Goal: Transaction & Acquisition: Obtain resource

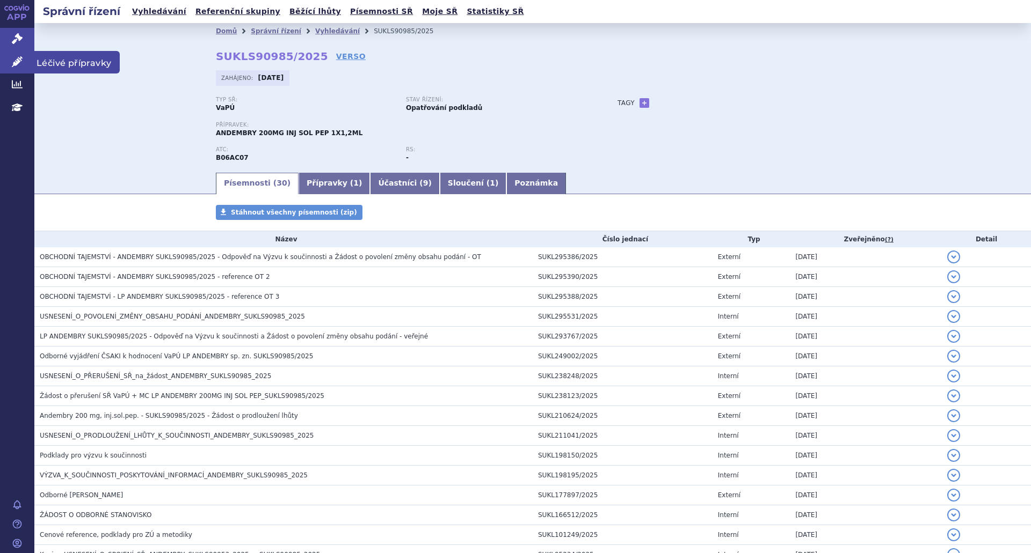
click at [17, 62] on icon at bounding box center [17, 61] width 11 height 11
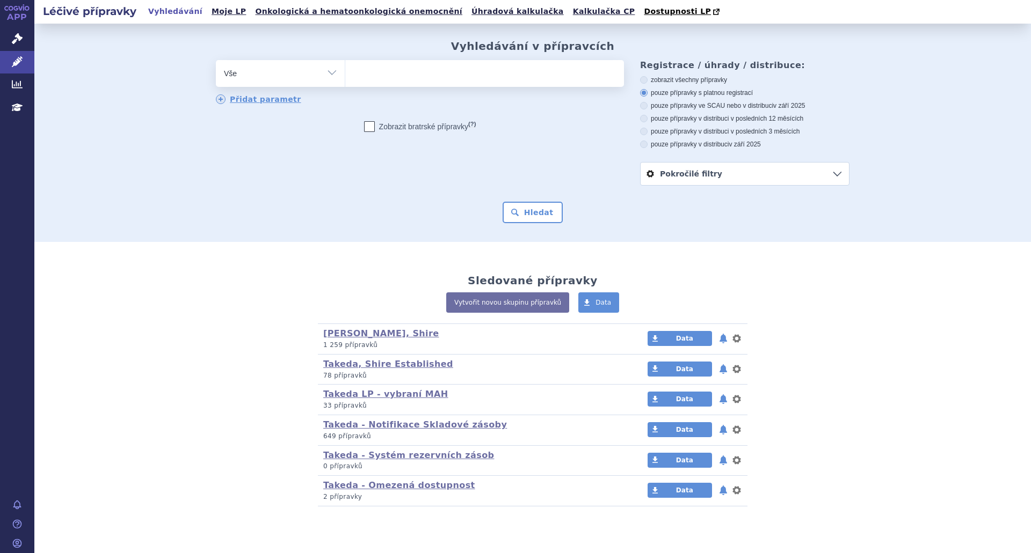
click at [375, 78] on ul at bounding box center [484, 71] width 279 height 23
click at [345, 78] on select at bounding box center [345, 73] width 1 height 27
type input "ad"
type input "adc"
type input "adcet"
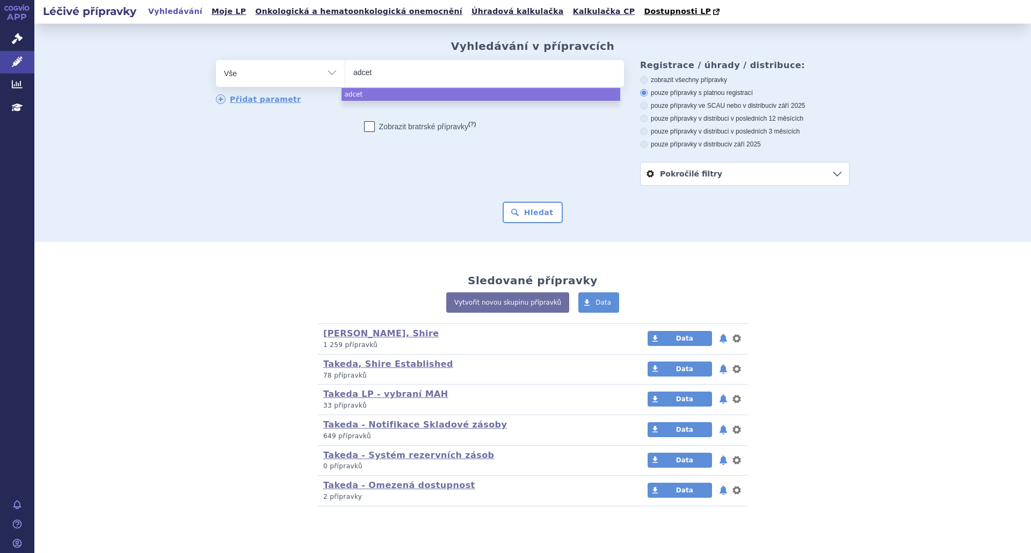
type input "adcetr"
type input "adcetris"
select select "adcetris"
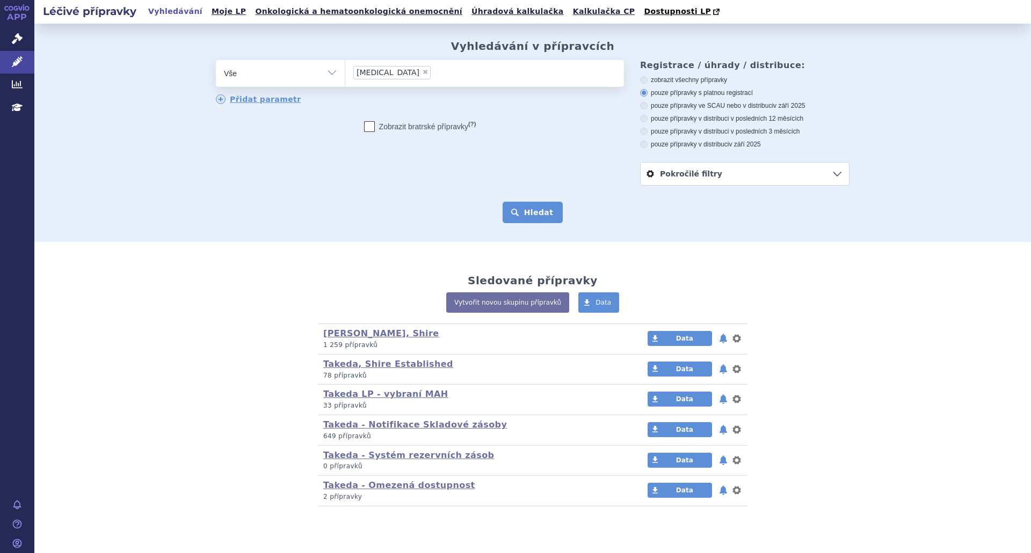
click at [535, 214] on button "Hledat" at bounding box center [532, 212] width 61 height 21
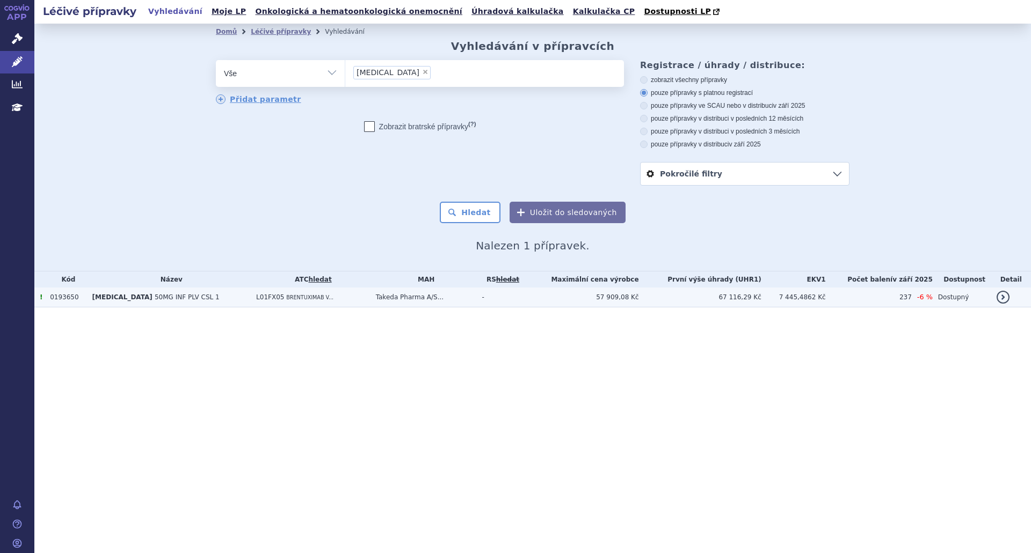
click at [370, 300] on td "Takeda Pharma A/S..." at bounding box center [423, 298] width 106 height 20
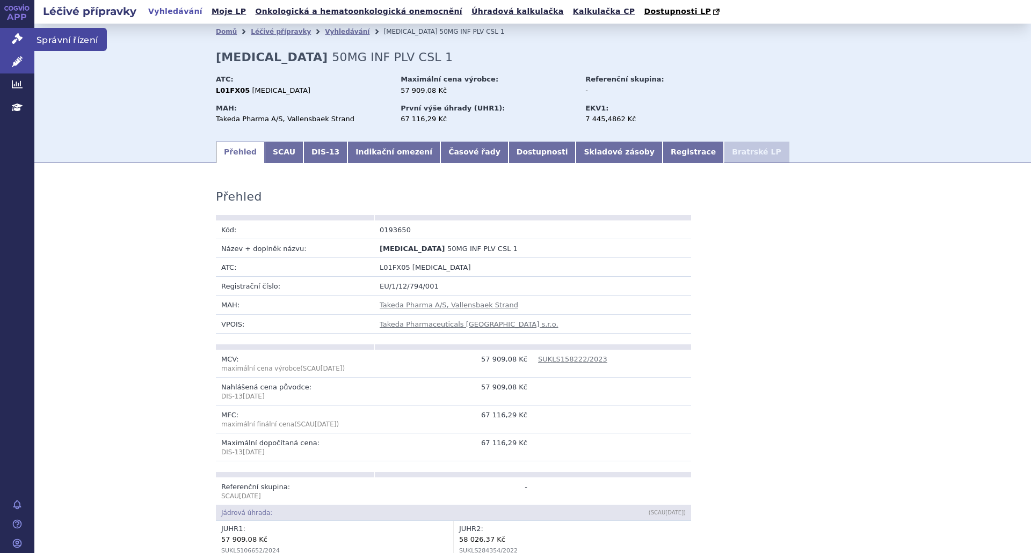
click at [16, 40] on icon at bounding box center [17, 38] width 11 height 11
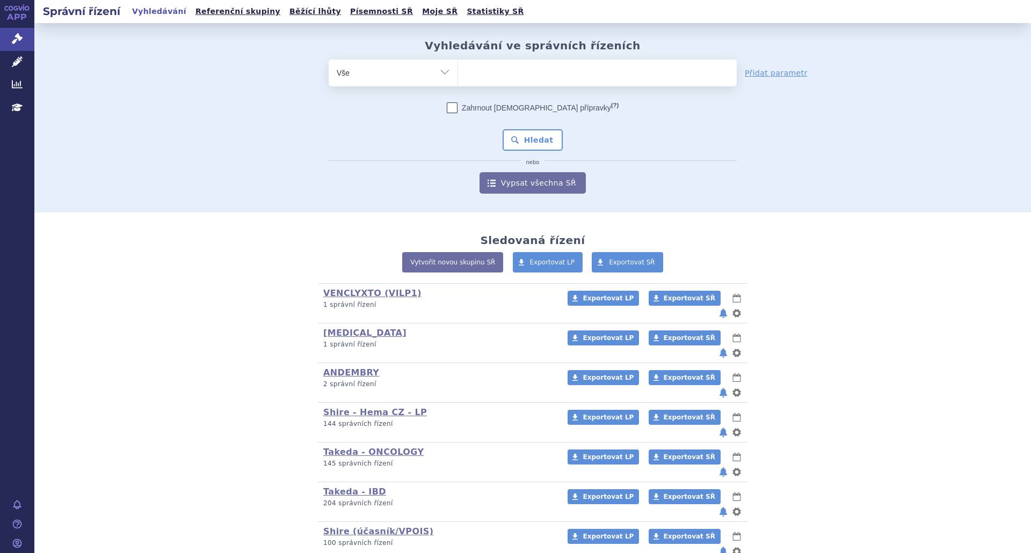
type input "SUKLS106652/2024"
select select "SUKLS106652/2024"
click at [528, 137] on button "Hledat" at bounding box center [532, 139] width 61 height 21
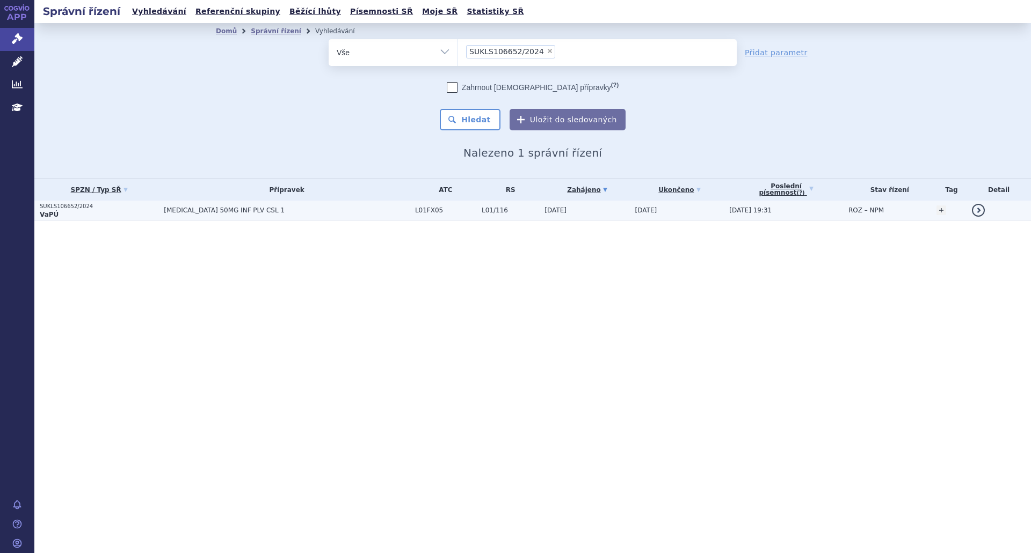
click at [415, 212] on span "L01FX05" at bounding box center [445, 211] width 61 height 8
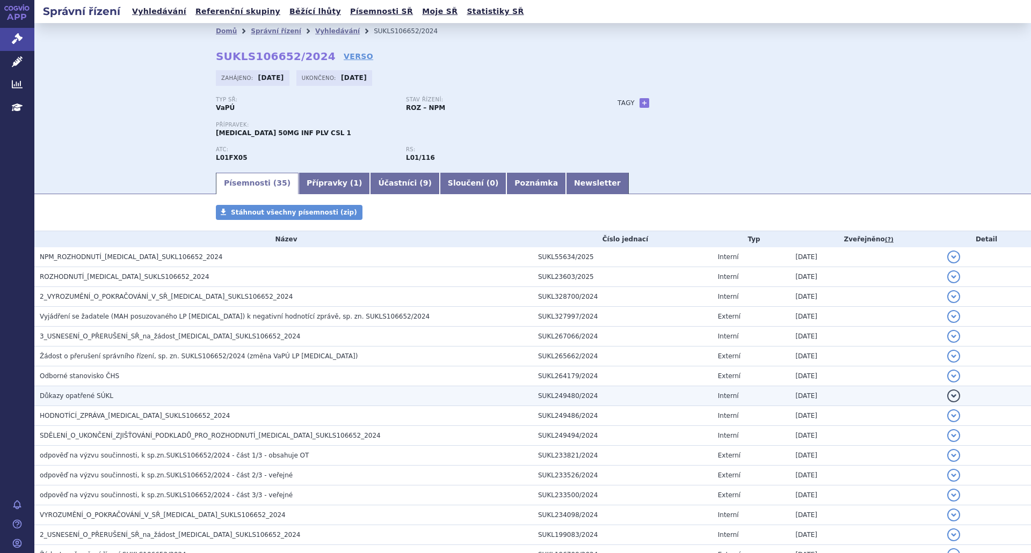
scroll to position [454, 0]
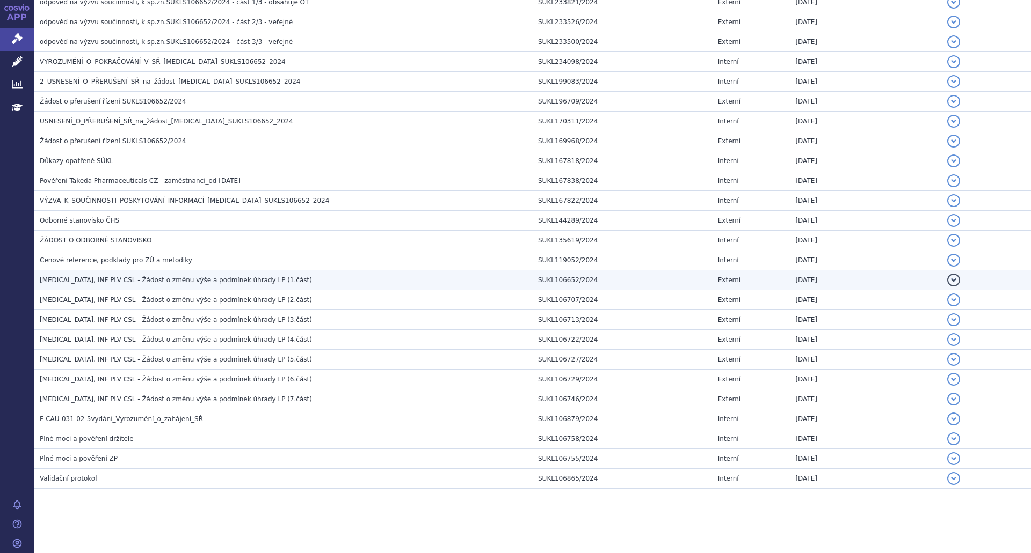
click at [155, 280] on span "[MEDICAL_DATA], INF PLV CSL - Žádost o změnu výše a podmínek úhrady LP (1.část)" at bounding box center [176, 280] width 272 height 8
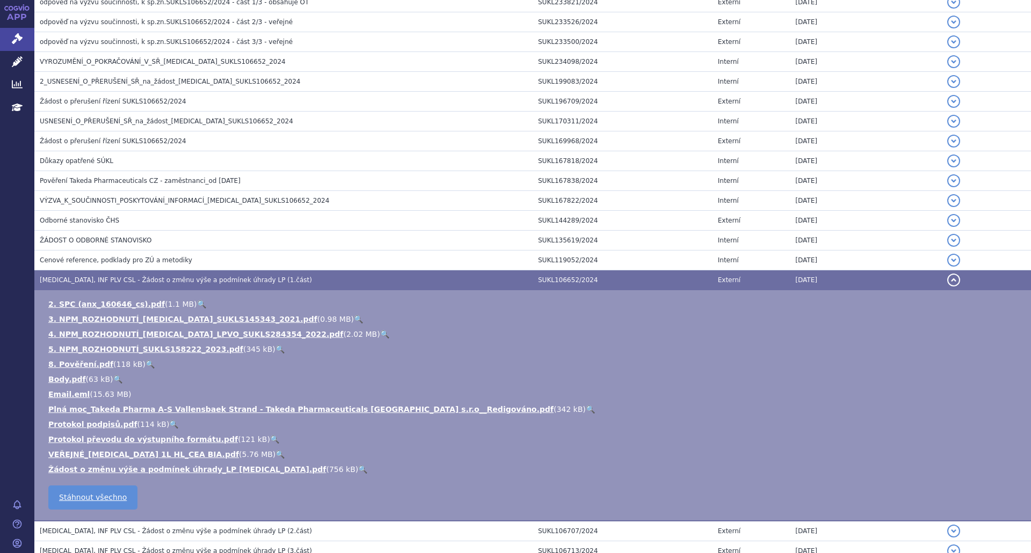
click at [315, 275] on h3 "[MEDICAL_DATA], INF PLV CSL - Žádost o změnu výše a podmínek úhrady LP (1.část)" at bounding box center [286, 280] width 493 height 11
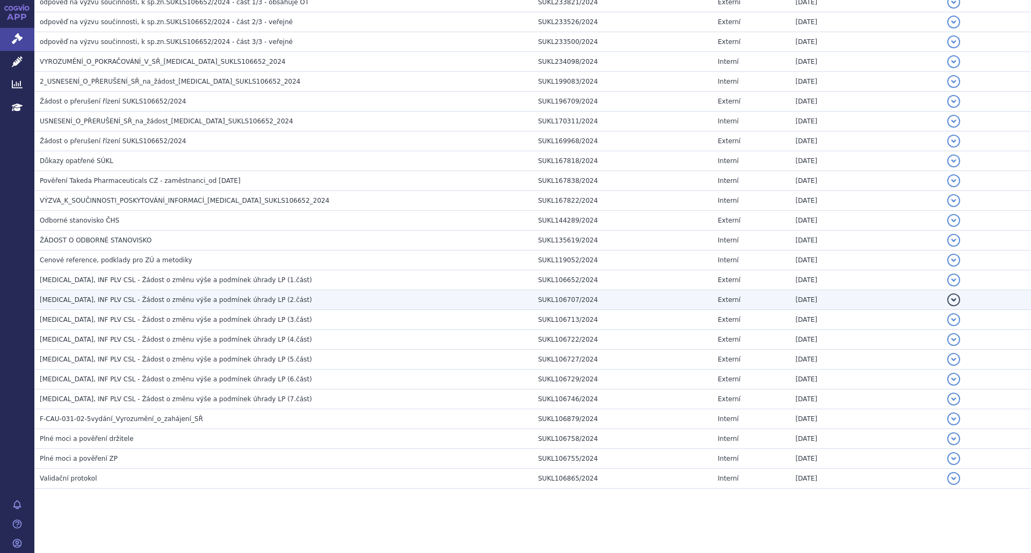
click at [201, 300] on span "[MEDICAL_DATA], INF PLV CSL - Žádost o změnu výše a podmínek úhrady LP (2.část)" at bounding box center [176, 300] width 272 height 8
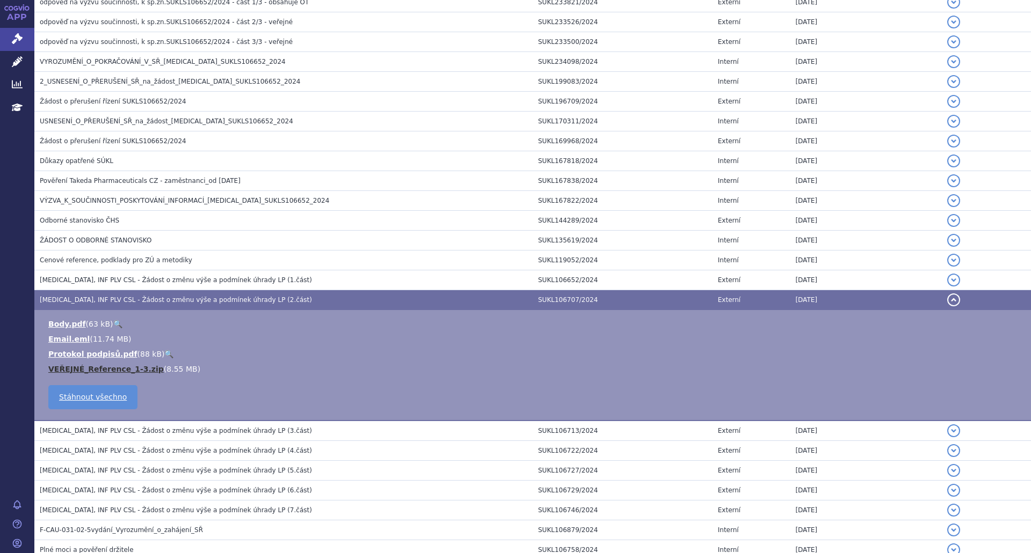
click at [96, 373] on link "VEŘEJNÉ_Reference_1-3.zip" at bounding box center [105, 369] width 115 height 9
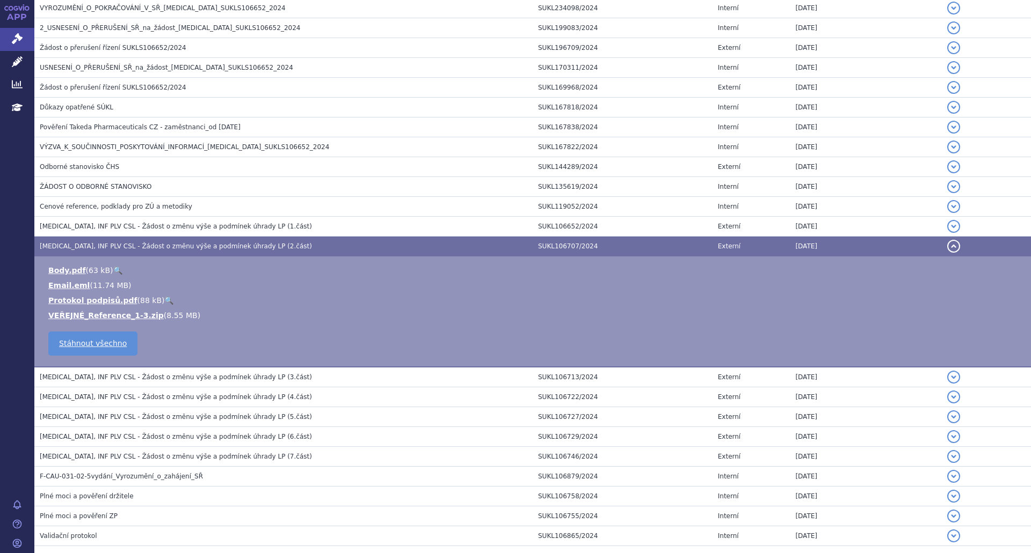
scroll to position [508, 0]
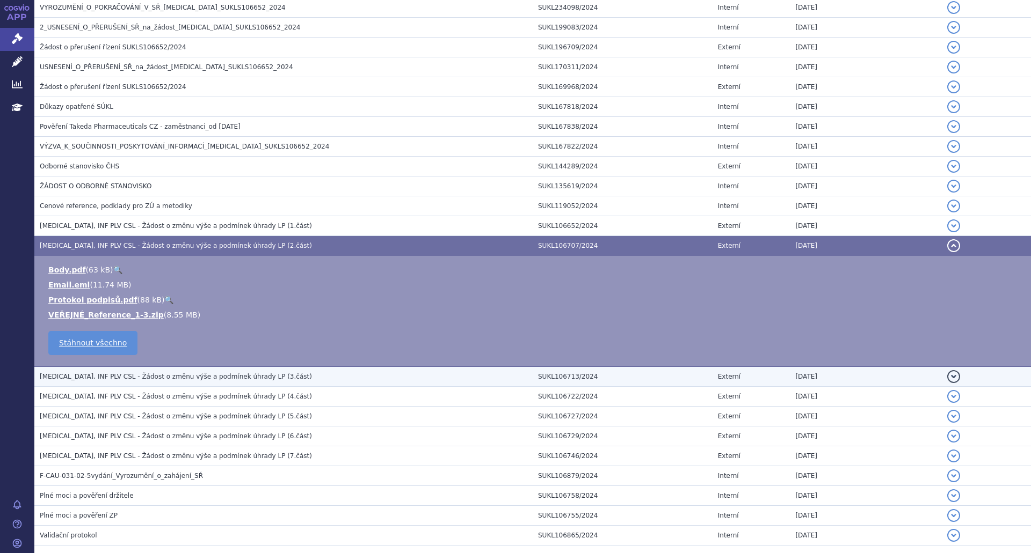
click at [231, 381] on span "[MEDICAL_DATA], INF PLV CSL - Žádost o změnu výše a podmínek úhrady LP (3.část)" at bounding box center [176, 377] width 272 height 8
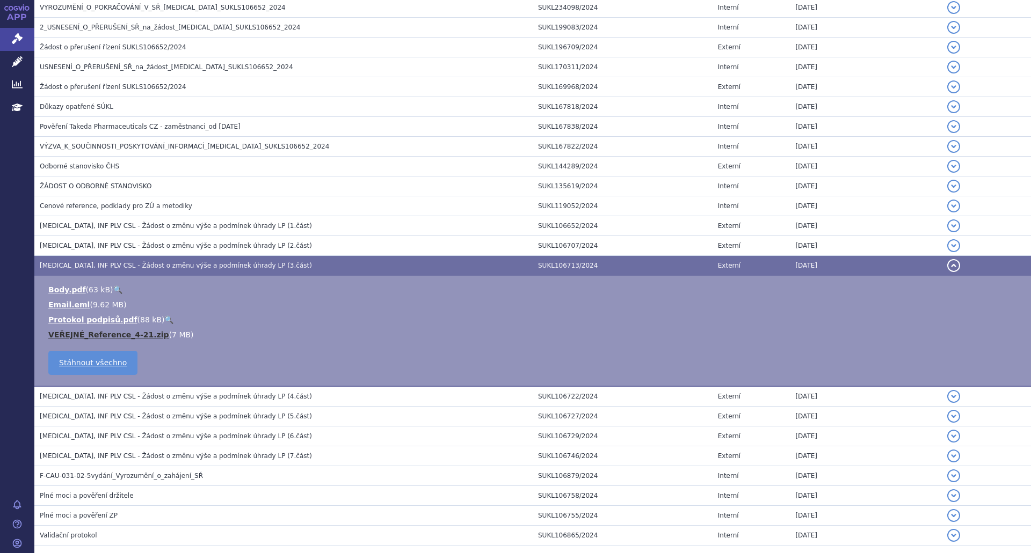
click at [122, 337] on link "VEŘEJNÉ_Reference_4-21.zip" at bounding box center [108, 335] width 121 height 9
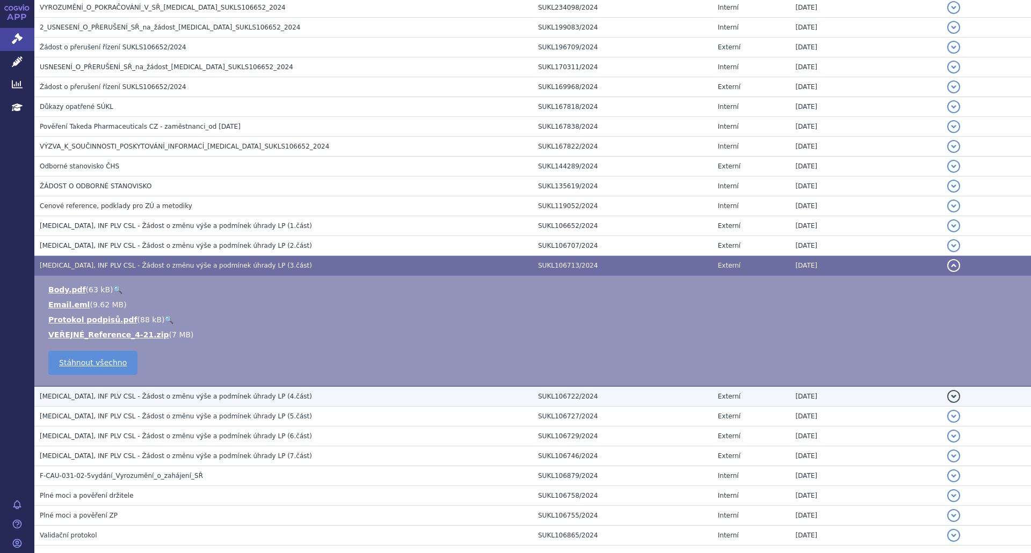
click at [206, 400] on span "[MEDICAL_DATA], INF PLV CSL - Žádost o změnu výše a podmínek úhrady LP (4.část)" at bounding box center [176, 397] width 272 height 8
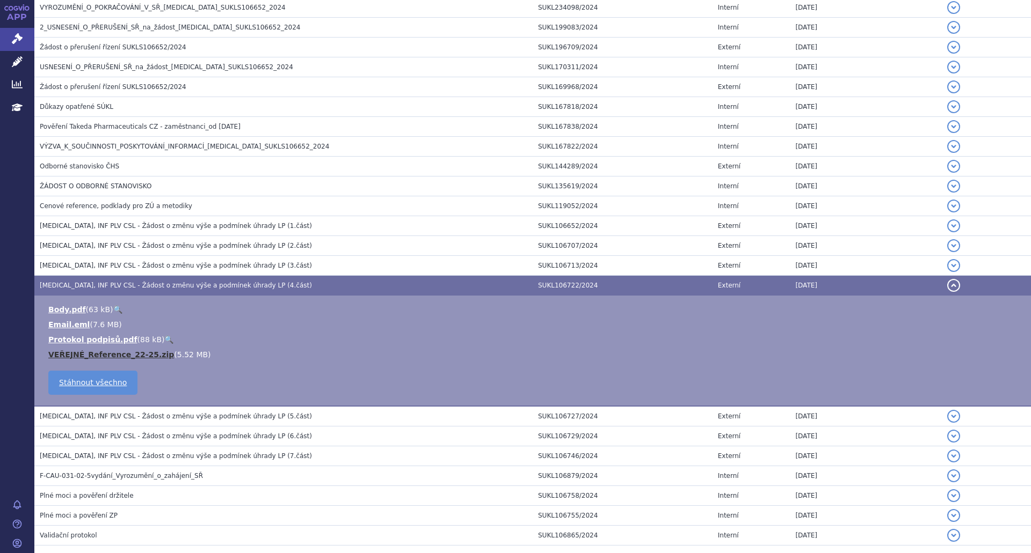
click at [130, 355] on link "VEŘEJNÉ_Reference_22-25.zip" at bounding box center [111, 355] width 126 height 9
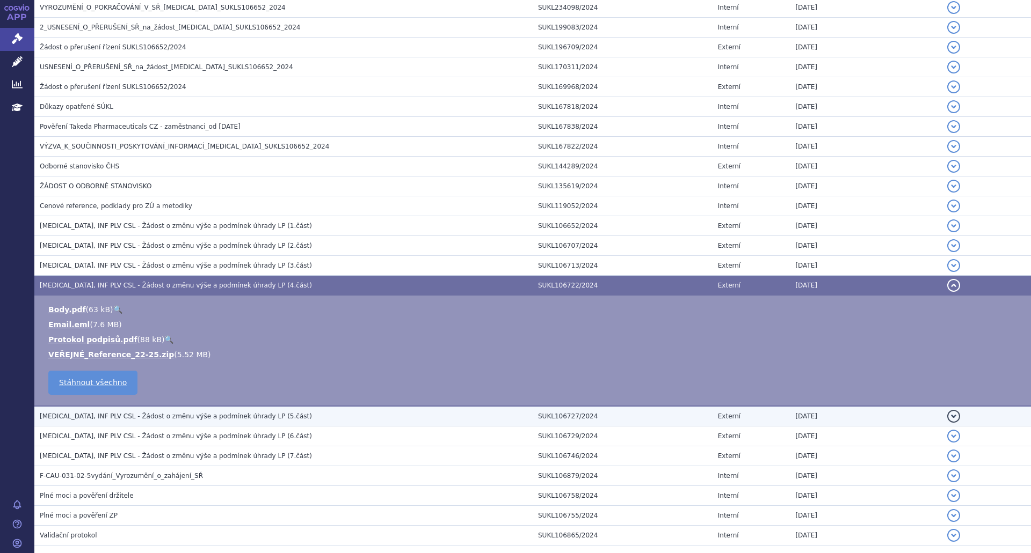
click at [209, 418] on span "[MEDICAL_DATA], INF PLV CSL - Žádost o změnu výše a podmínek úhrady LP (5.část)" at bounding box center [176, 417] width 272 height 8
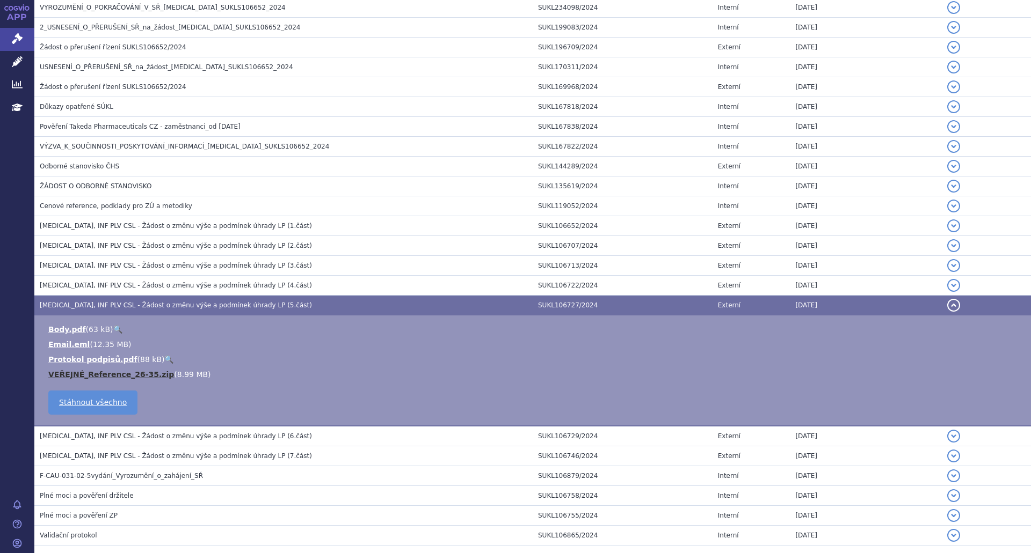
click at [114, 375] on link "VEŘEJNÉ_Reference_26-35.zip" at bounding box center [111, 374] width 126 height 9
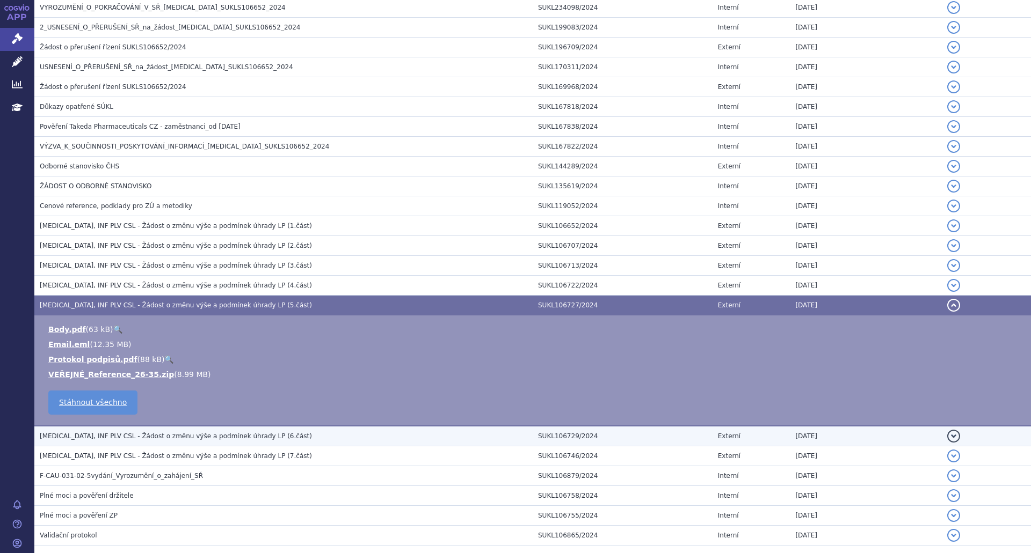
click at [170, 436] on span "[MEDICAL_DATA], INF PLV CSL - Žádost o změnu výše a podmínek úhrady LP (6.část)" at bounding box center [176, 437] width 272 height 8
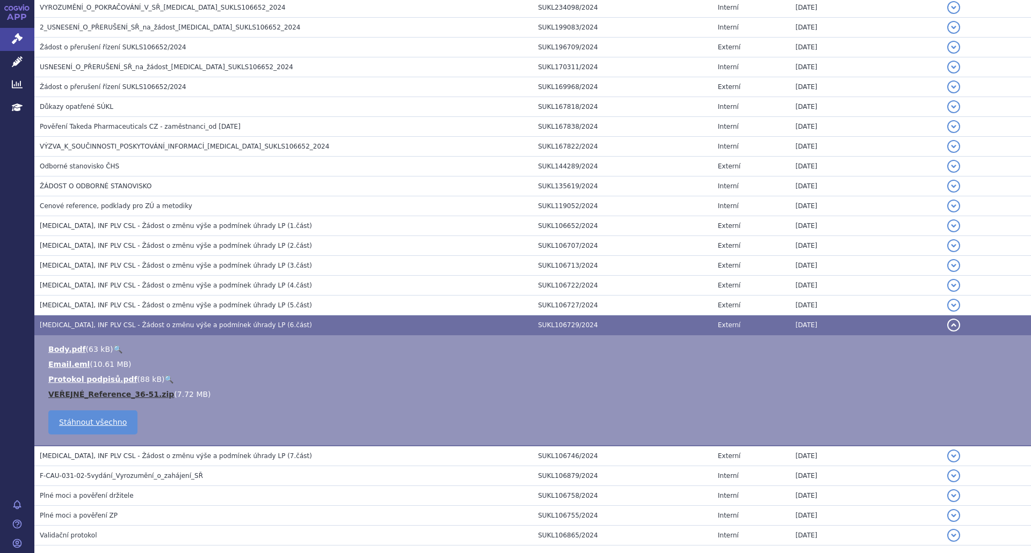
click at [115, 391] on link "VEŘEJNÉ_Reference_36-51.zip" at bounding box center [111, 394] width 126 height 9
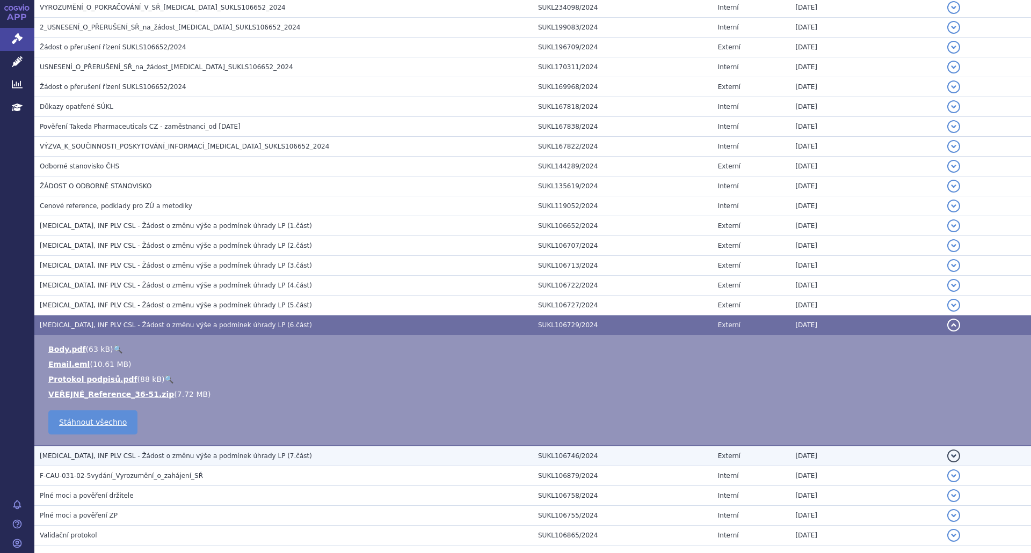
click at [116, 453] on span "[MEDICAL_DATA], INF PLV CSL - Žádost o změnu výše a podmínek úhrady LP (7.část)" at bounding box center [176, 457] width 272 height 8
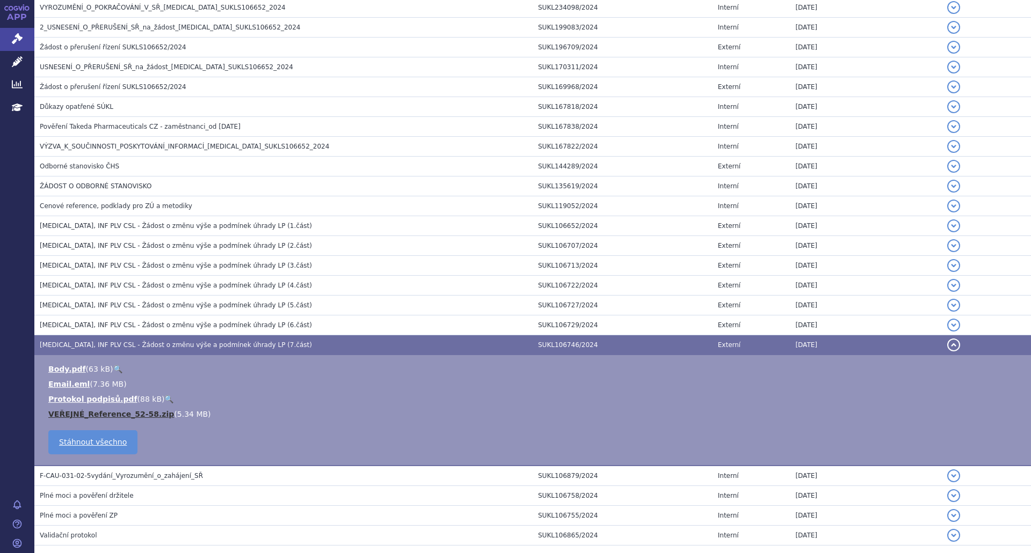
click at [115, 413] on link "VEŘEJNÉ_Reference_52-58.zip" at bounding box center [111, 414] width 126 height 9
